Goal: Task Accomplishment & Management: Manage account settings

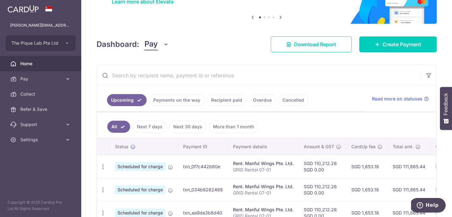
scroll to position [90, 0]
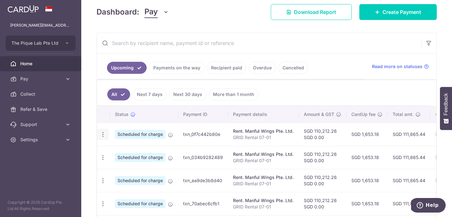
click at [103, 136] on icon "button" at bounding box center [103, 134] width 7 height 7
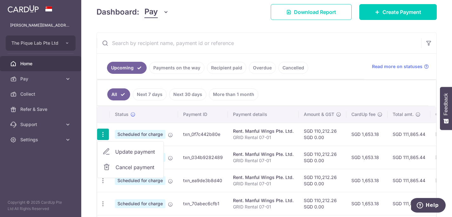
click at [127, 152] on span "Update payment" at bounding box center [136, 152] width 43 height 8
radio input "true"
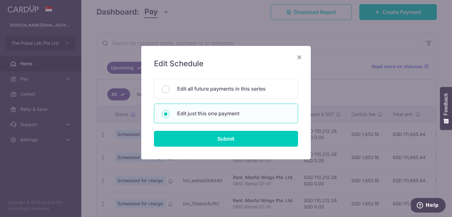
click at [301, 56] on icon "Close" at bounding box center [299, 57] width 8 height 8
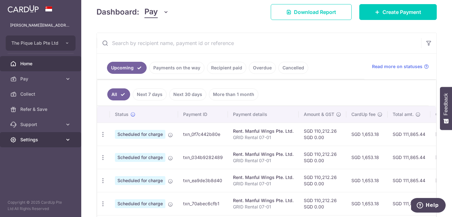
click at [65, 142] on icon at bounding box center [68, 140] width 6 height 6
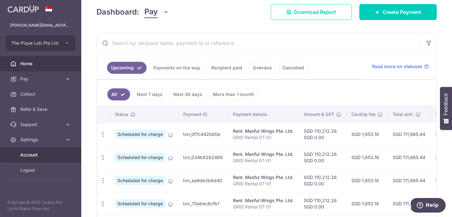
click at [61, 158] on span "Account" at bounding box center [41, 155] width 42 height 6
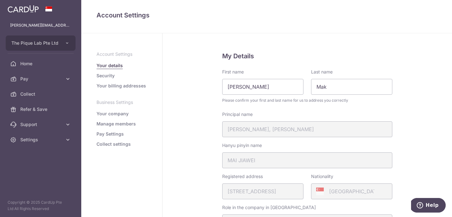
click at [112, 124] on link "Manage members" at bounding box center [115, 124] width 39 height 6
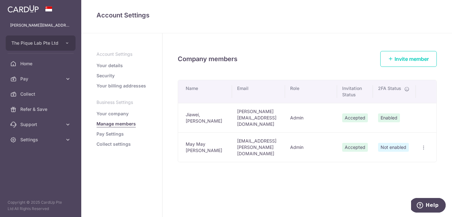
click at [397, 143] on span "Not enabled" at bounding box center [393, 147] width 31 height 9
click at [425, 145] on icon "button" at bounding box center [423, 147] width 5 height 5
click at [407, 158] on span "Edit Member" at bounding box center [398, 162] width 43 height 8
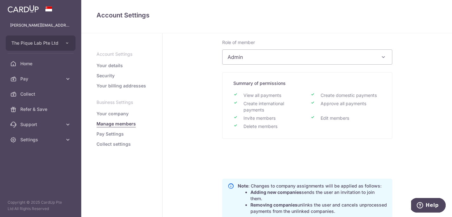
scroll to position [91, 0]
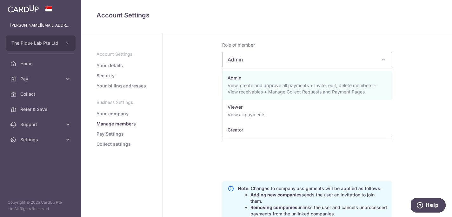
click at [272, 60] on span "Admin" at bounding box center [306, 59] width 169 height 15
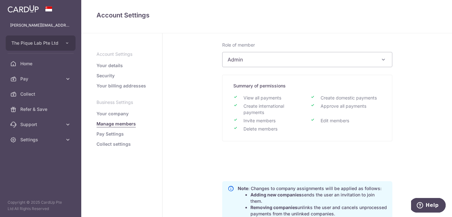
click at [210, 87] on div "Company members Edit Edit member Email Address may.lee@thepiquelab.com This is …" at bounding box center [306, 112] width 289 height 341
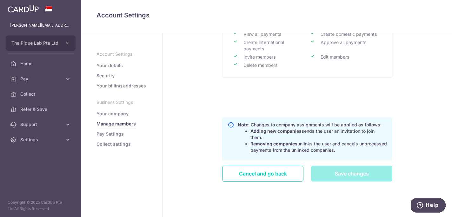
scroll to position [100, 0]
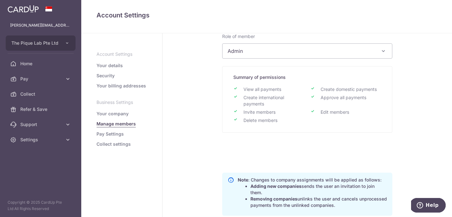
click at [109, 116] on link "Your company" at bounding box center [112, 114] width 32 height 6
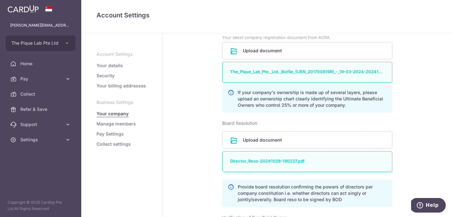
scroll to position [194, 0]
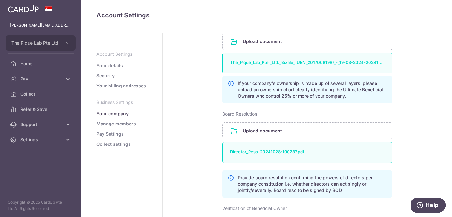
click at [114, 86] on link "Your billing addresses" at bounding box center [121, 86] width 50 height 6
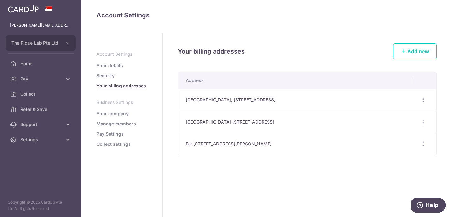
click at [107, 74] on link "Security" at bounding box center [105, 76] width 18 height 6
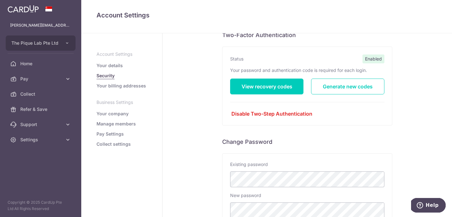
click at [109, 66] on link "Your details" at bounding box center [109, 66] width 26 height 6
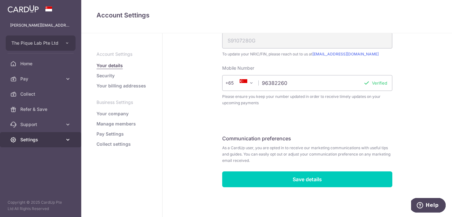
click at [47, 140] on span "Settings" at bounding box center [41, 140] width 42 height 6
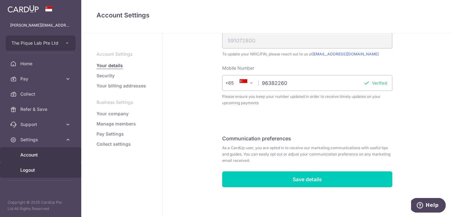
click at [57, 170] on span "Logout" at bounding box center [41, 170] width 42 height 6
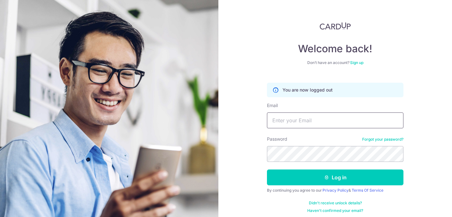
click at [357, 122] on input "Email" at bounding box center [335, 121] width 136 height 16
type input "[EMAIL_ADDRESS][PERSON_NAME][DOMAIN_NAME]"
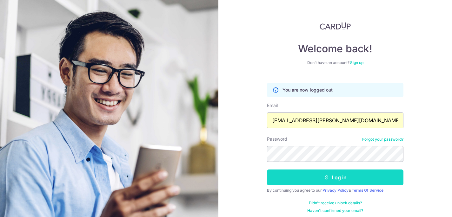
click at [344, 181] on button "Log in" at bounding box center [335, 178] width 136 height 16
